Goal: Book appointment/travel/reservation

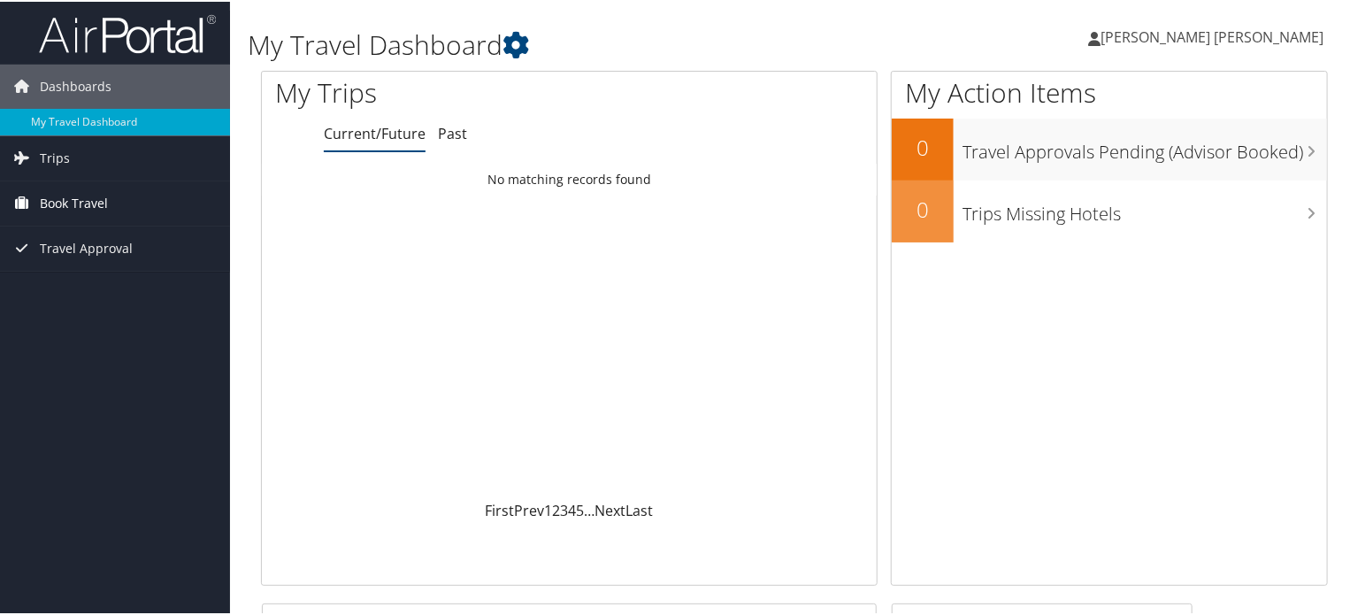
click at [70, 195] on span "Book Travel" at bounding box center [74, 202] width 68 height 44
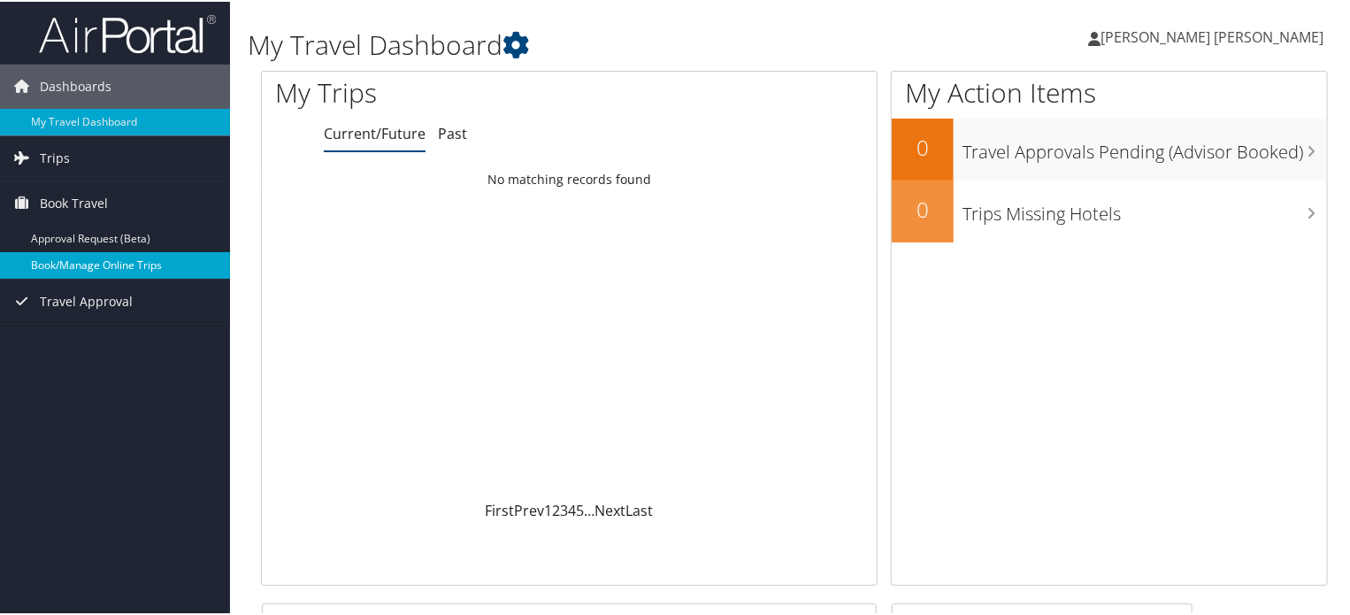
click at [65, 266] on link "Book/Manage Online Trips" at bounding box center [115, 263] width 230 height 27
